Goal: Task Accomplishment & Management: Manage account settings

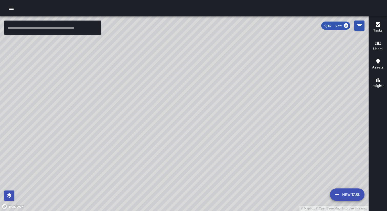
click at [10, 8] on icon "button" at bounding box center [11, 8] width 6 height 6
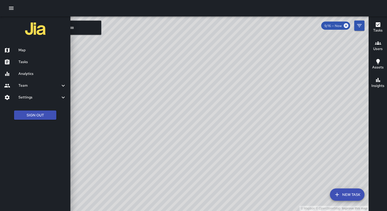
click at [31, 59] on h6 "Tasks" at bounding box center [42, 62] width 48 height 6
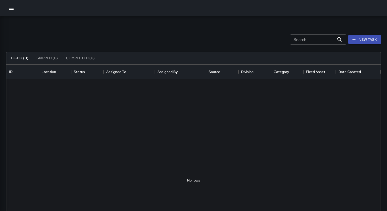
scroll to position [217, 374]
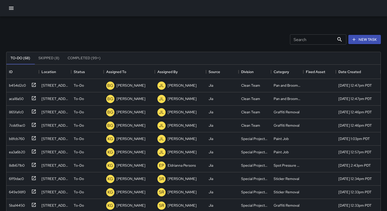
click at [53, 59] on button "Skipped (8)" at bounding box center [48, 58] width 29 height 12
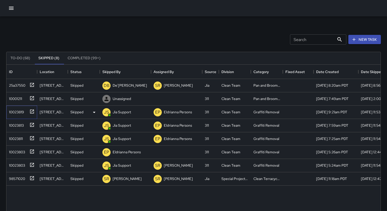
click at [15, 110] on div "10023819" at bounding box center [15, 110] width 17 height 7
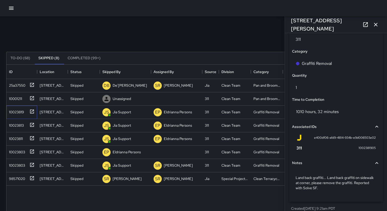
scroll to position [363, 0]
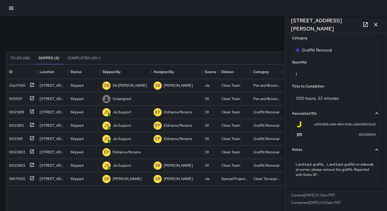
click at [331, 202] on p "Completed [DATE] 11:53am PDT" at bounding box center [336, 202] width 90 height 5
click at [375, 23] on icon "button" at bounding box center [376, 25] width 6 height 6
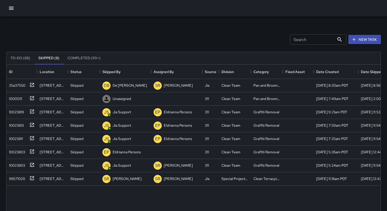
click at [196, 27] on div "Search Search New Task" at bounding box center [193, 39] width 377 height 27
